Goal: Find specific page/section: Find specific page/section

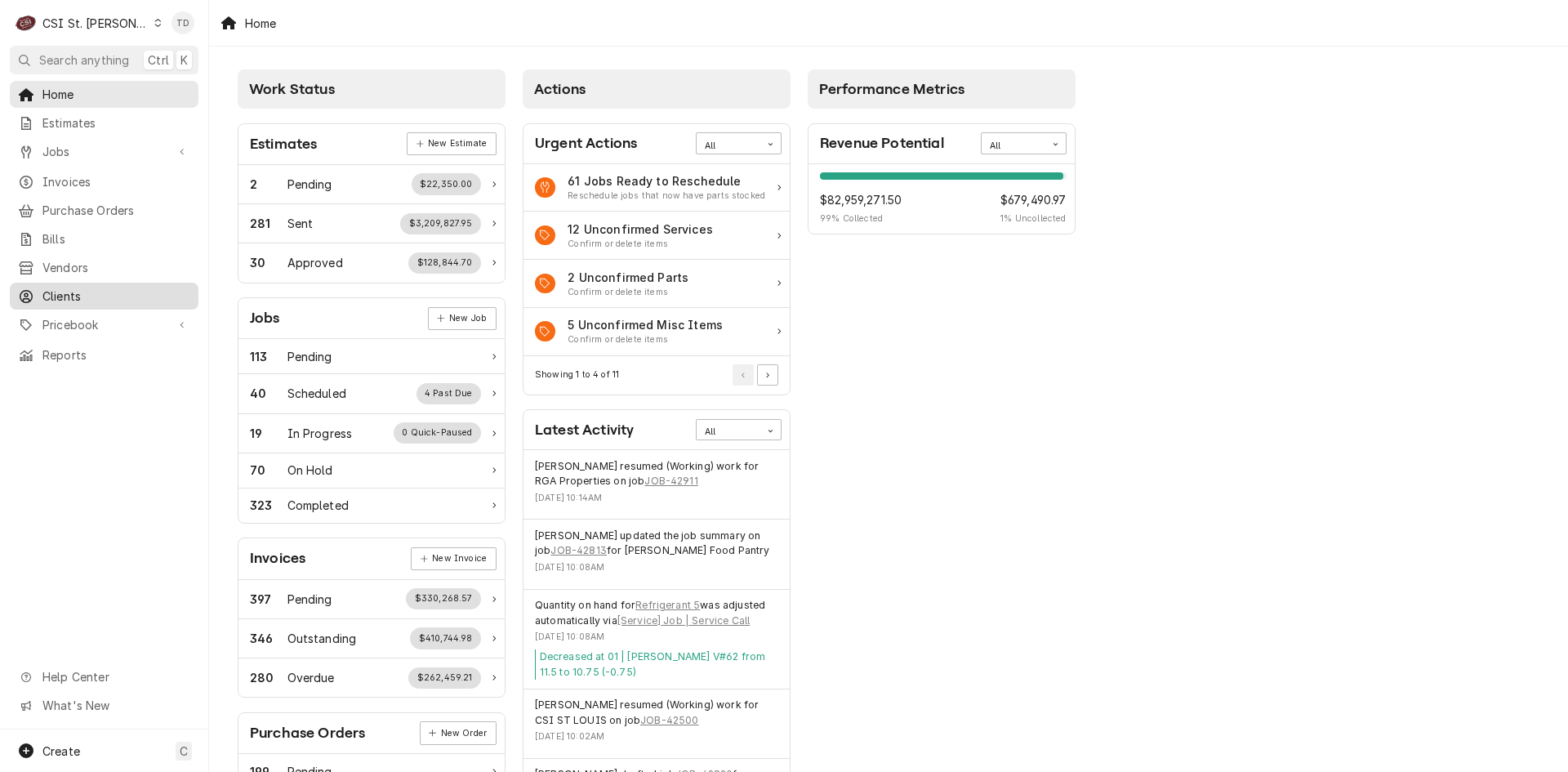
click at [109, 287] on span "Clients" at bounding box center [116, 295] width 148 height 17
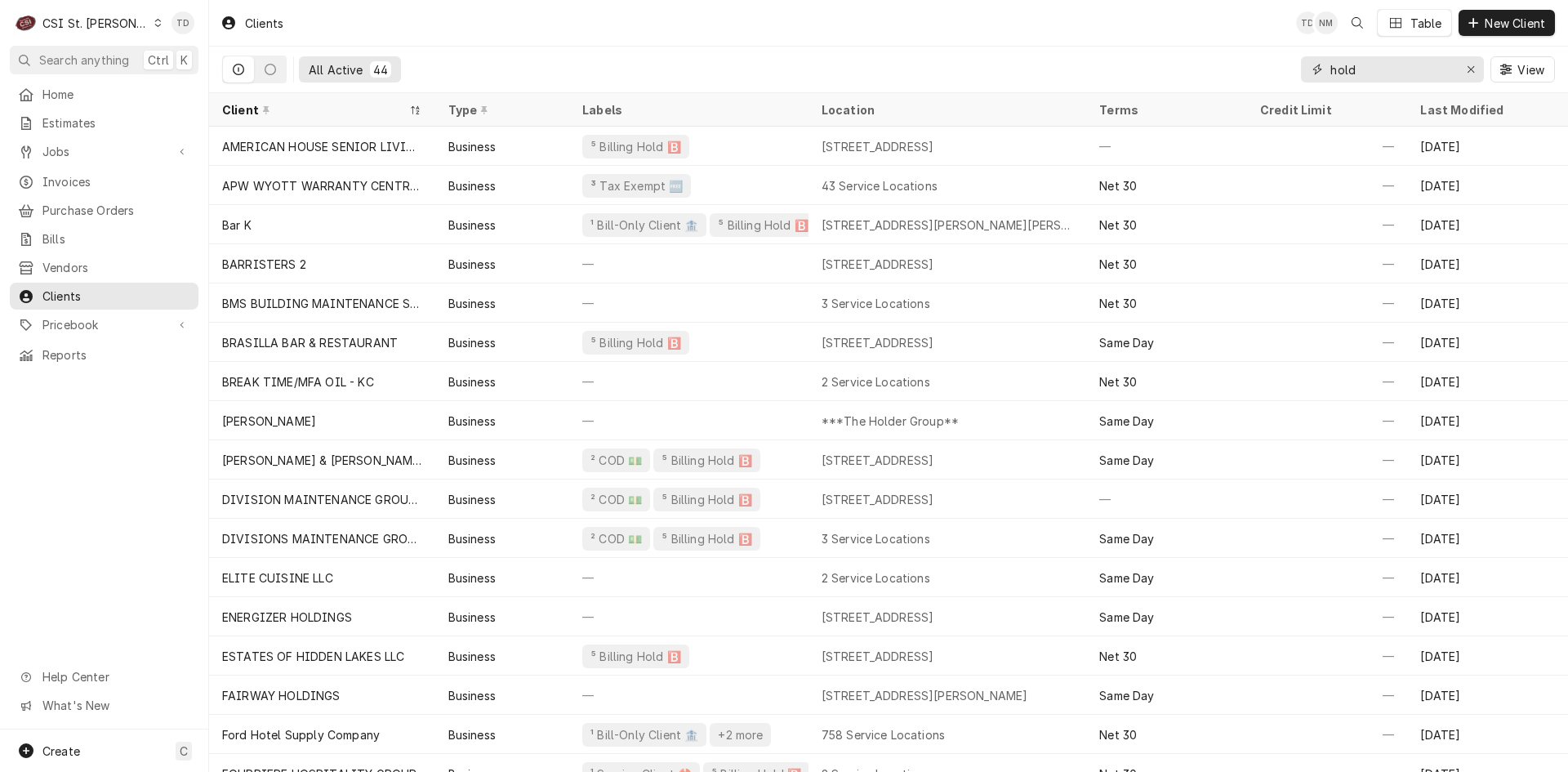
click at [1359, 72] on input "hold" at bounding box center [1392, 70] width 123 height 27
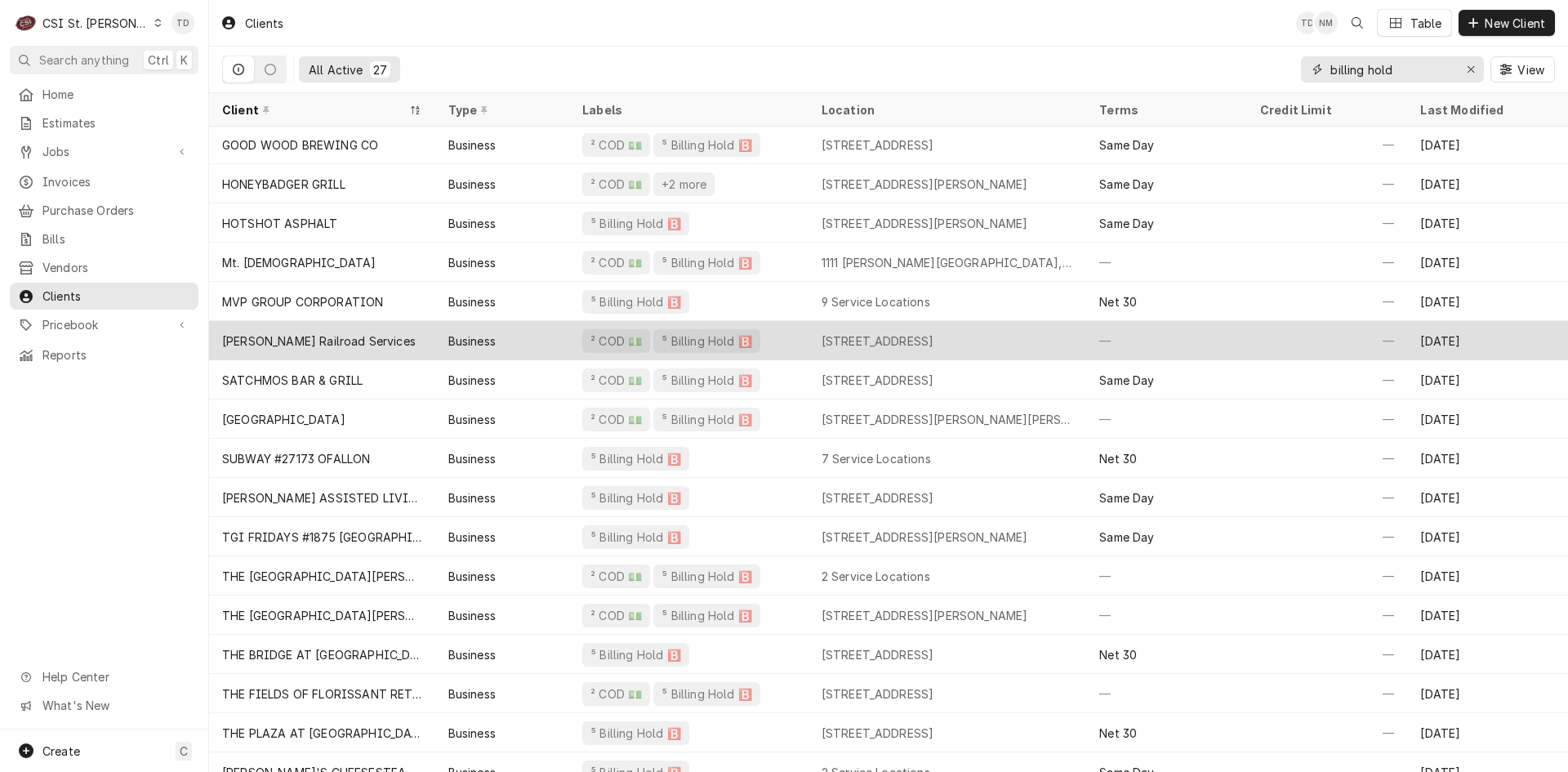
scroll to position [411, 0]
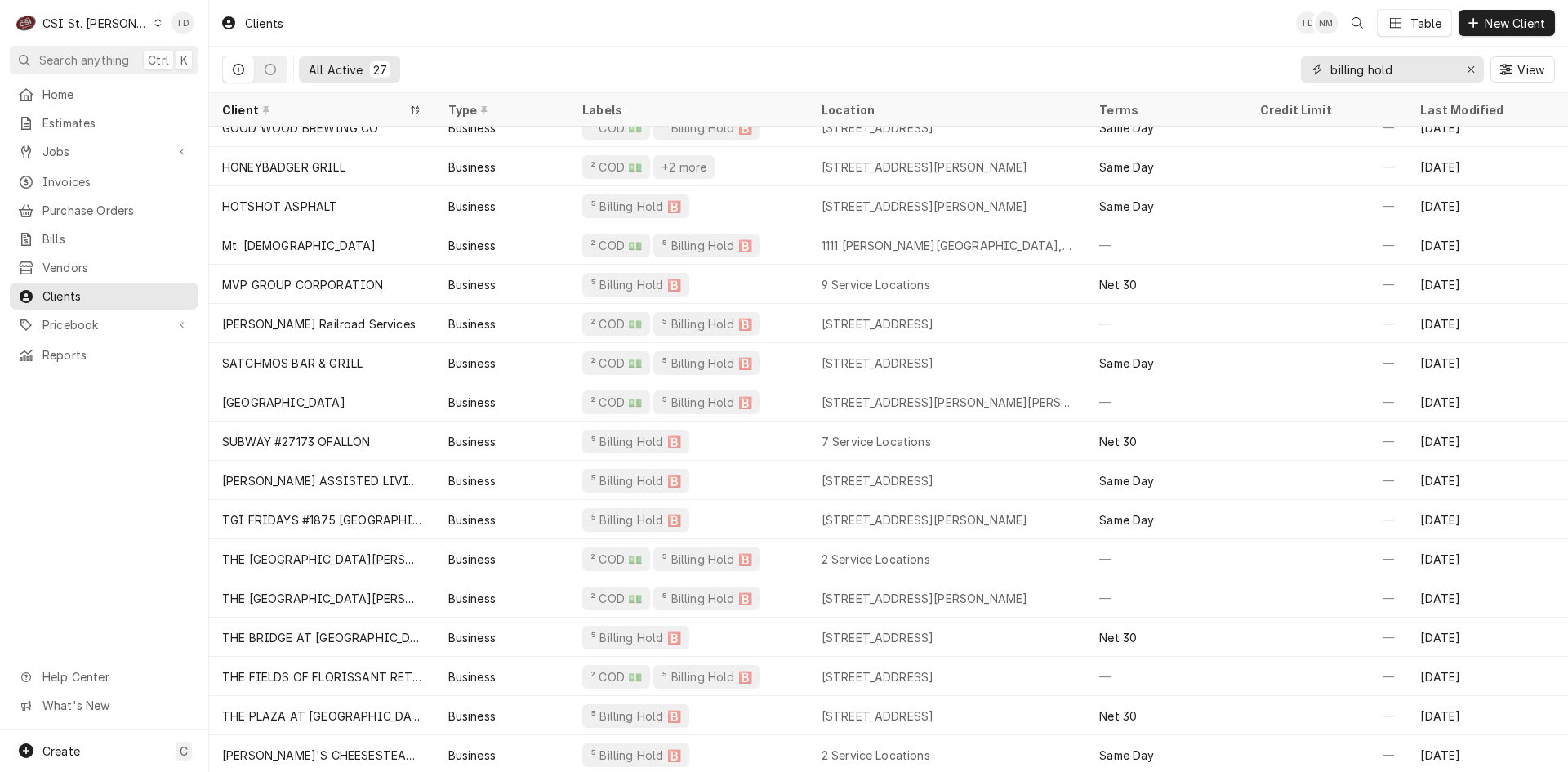
type input "billing hold"
click at [113, 15] on div "CSI St. Louis" at bounding box center [95, 23] width 106 height 17
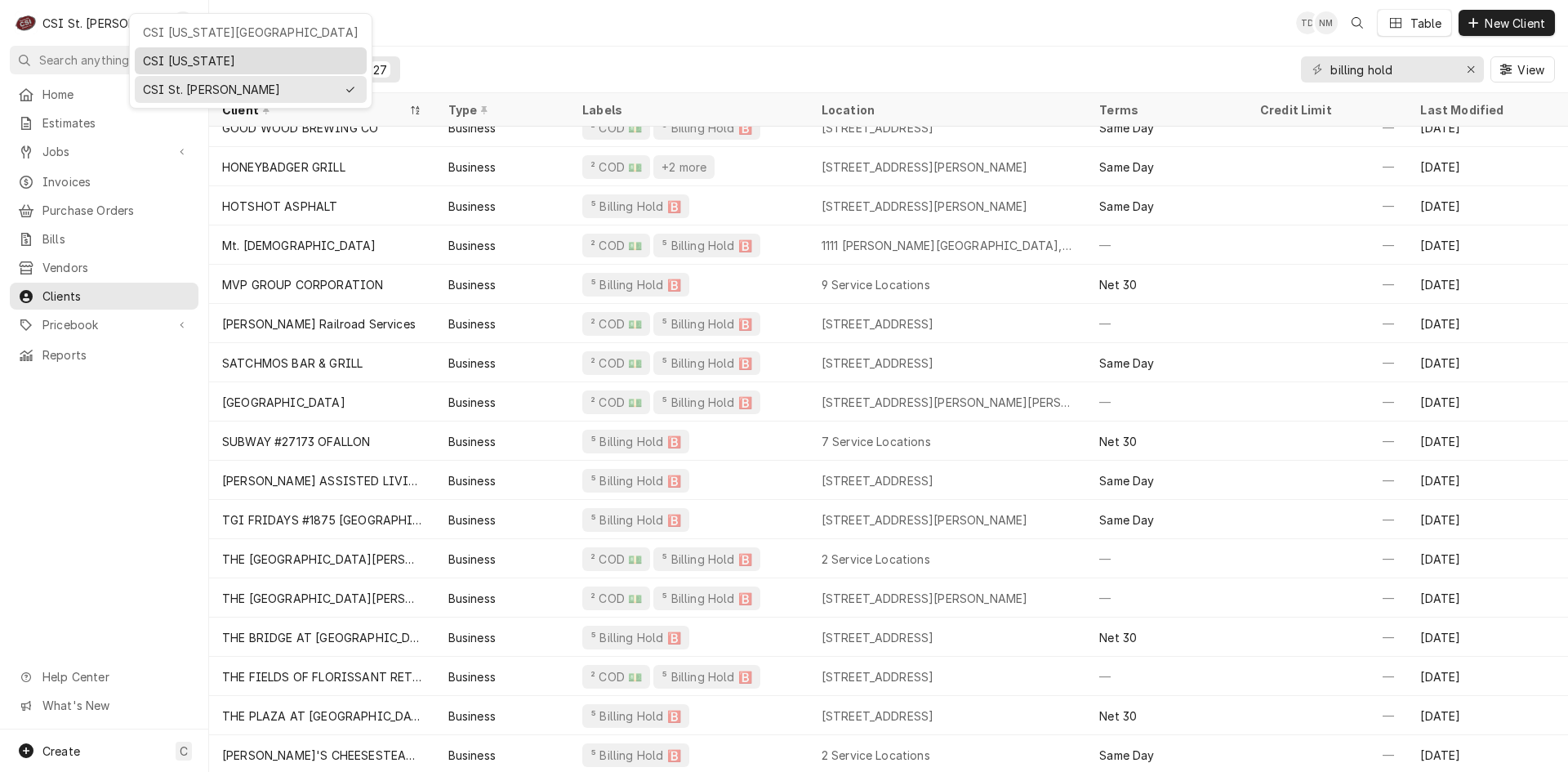
click at [168, 48] on div "CSI [US_STATE]" at bounding box center [250, 61] width 232 height 27
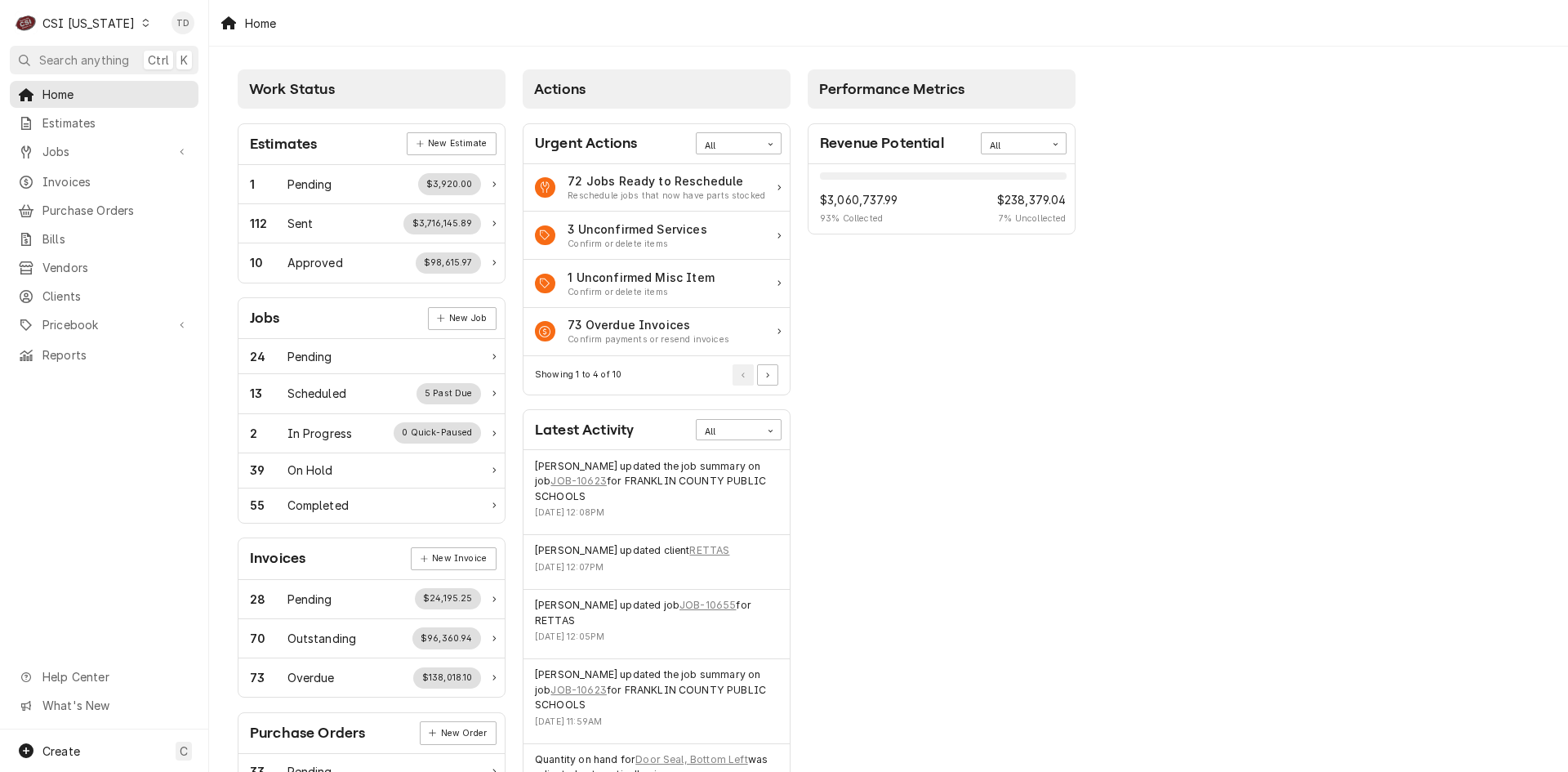
click at [113, 19] on div "CSI [US_STATE]" at bounding box center [88, 23] width 92 height 17
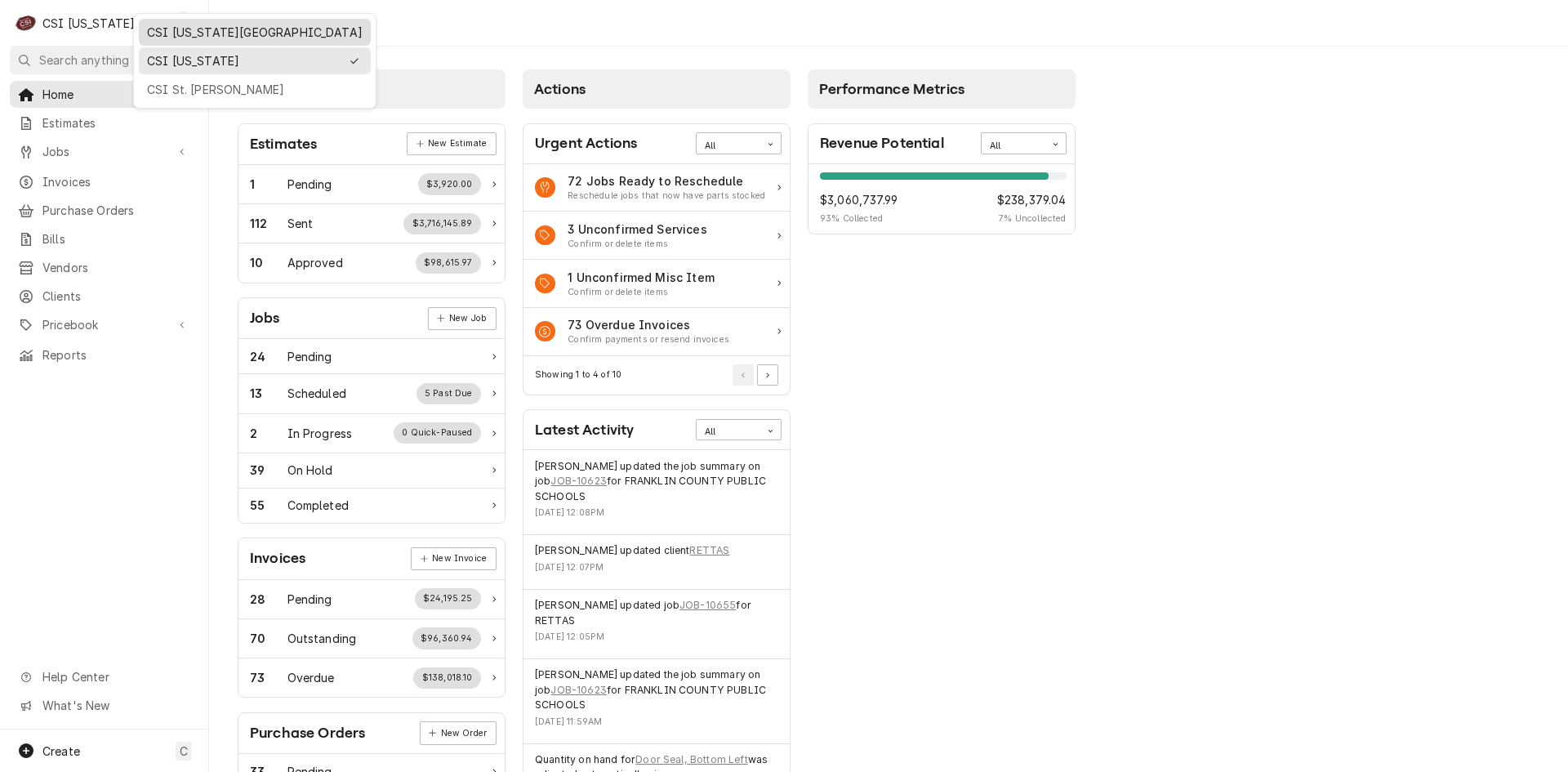
click at [159, 29] on div "CSI Kansas City" at bounding box center [255, 32] width 216 height 17
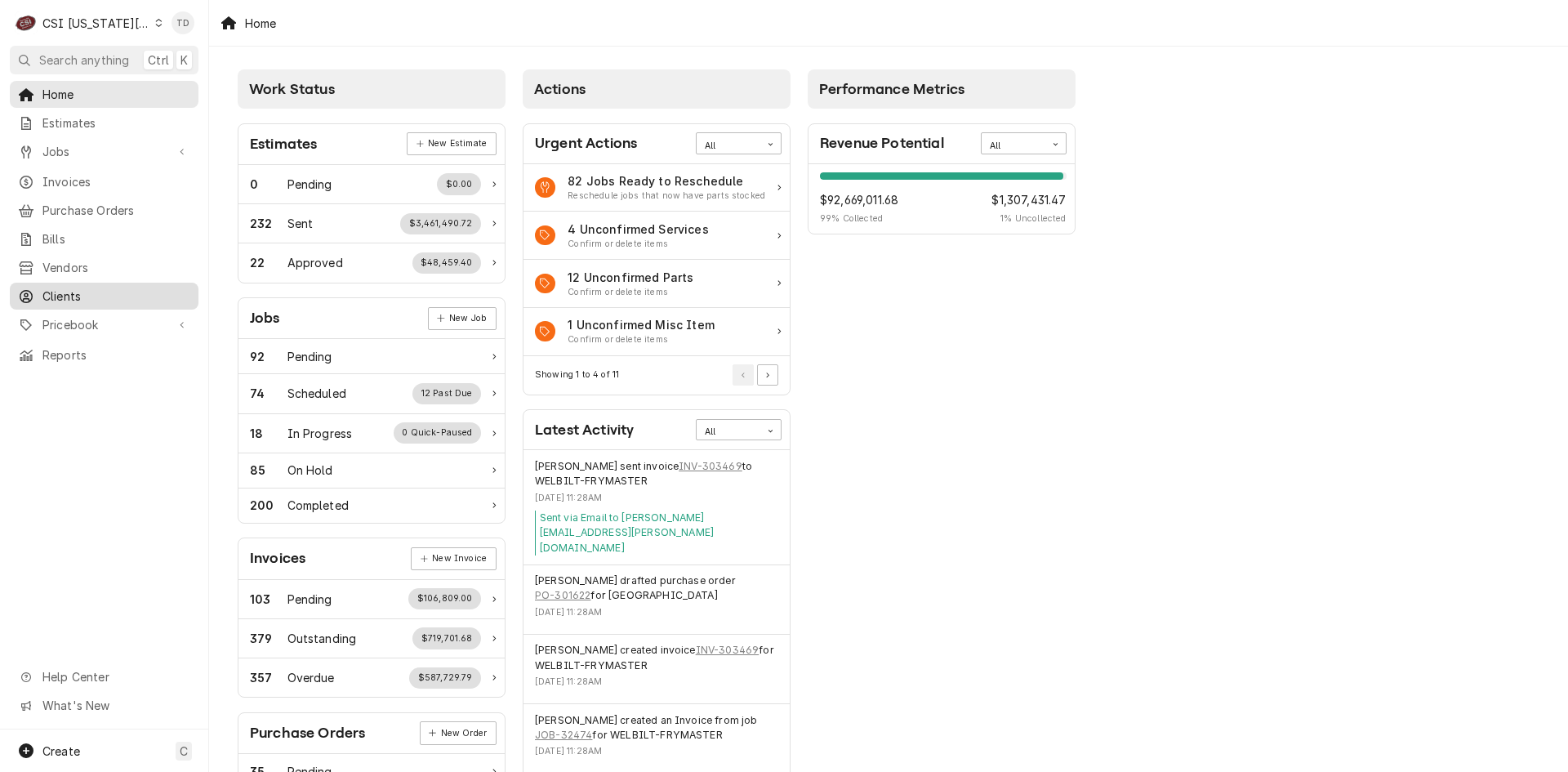
click at [156, 287] on span "Clients" at bounding box center [116, 295] width 148 height 17
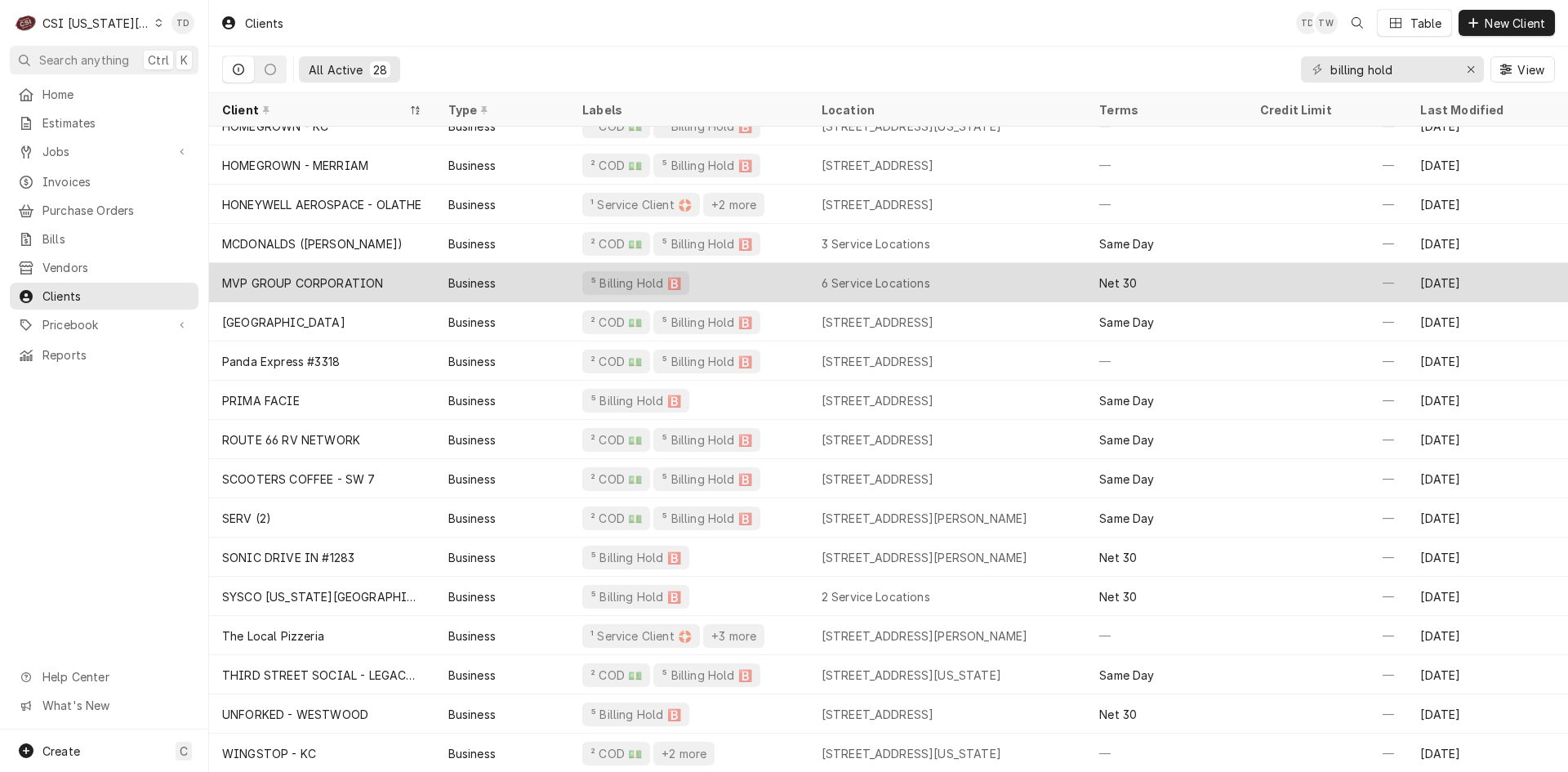
scroll to position [450, 0]
